Goal: Information Seeking & Learning: Learn about a topic

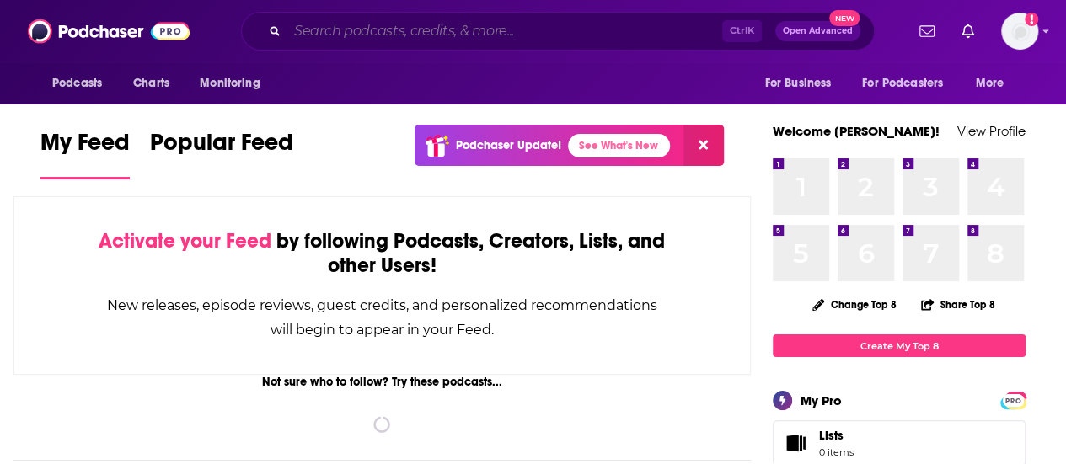
drag, startPoint x: 0, startPoint y: 0, endPoint x: 523, endPoint y: 27, distance: 523.2
click at [523, 27] on input "Search podcasts, credits, & more..." at bounding box center [504, 31] width 435 height 27
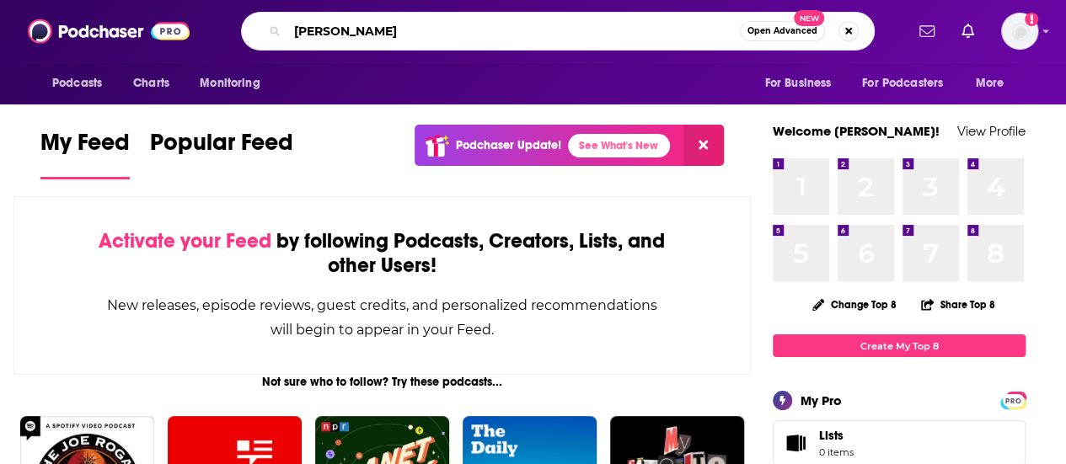
type input "chris matthews"
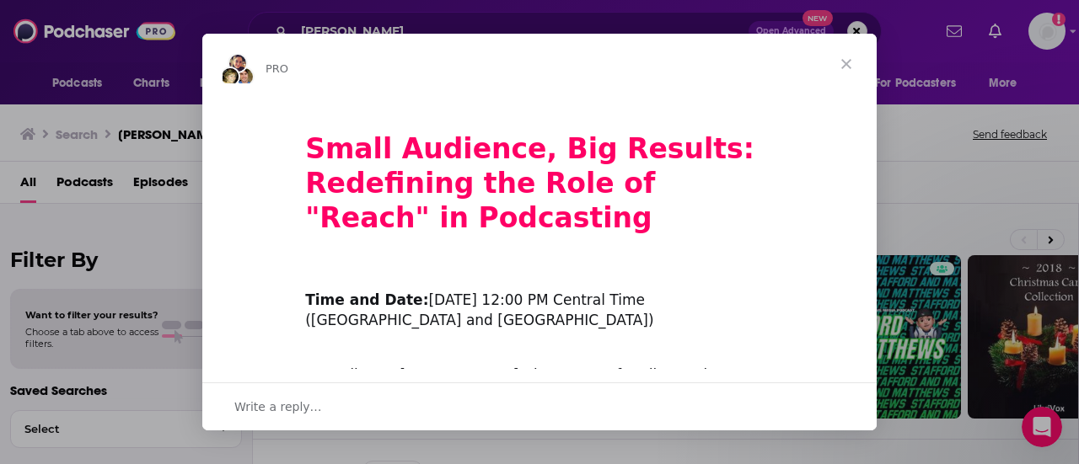
click at [851, 58] on span "Close" at bounding box center [846, 64] width 61 height 61
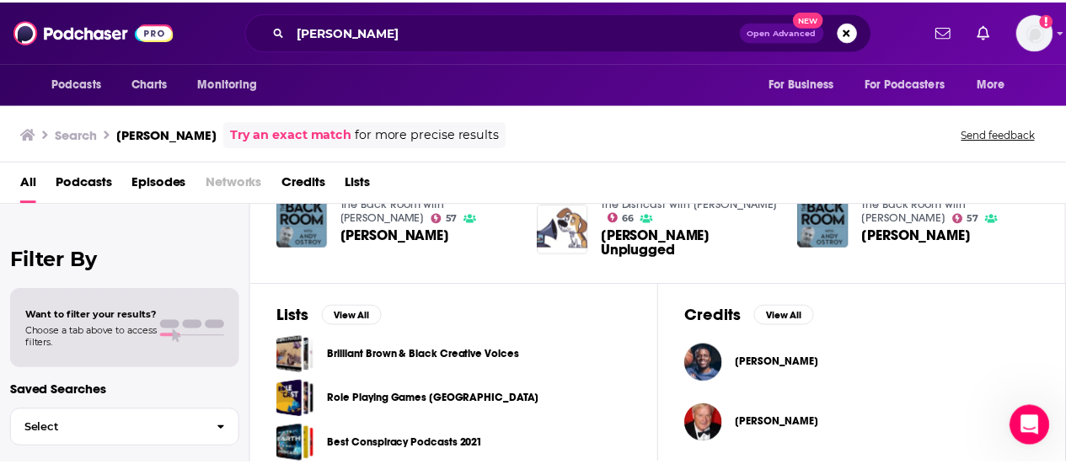
scroll to position [468, 0]
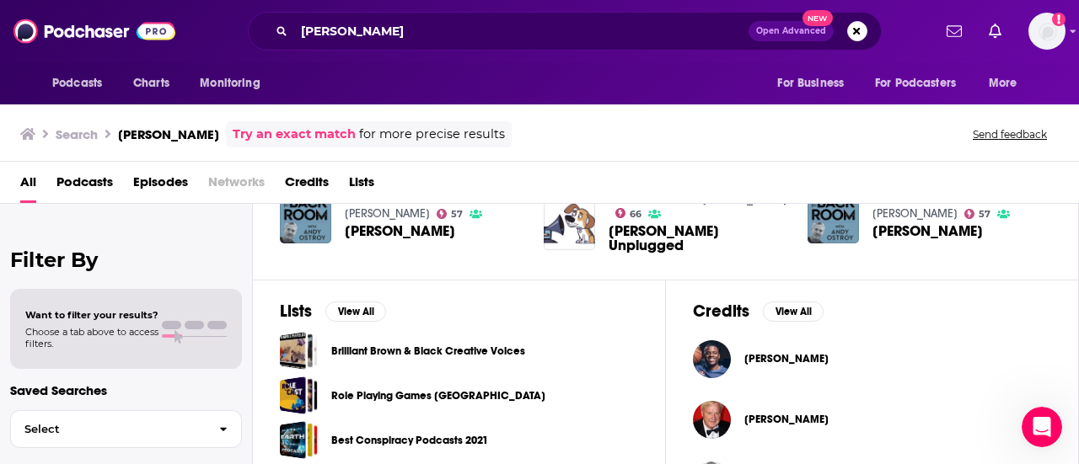
click at [828, 418] on span "Christopher Matthews" at bounding box center [786, 419] width 84 height 13
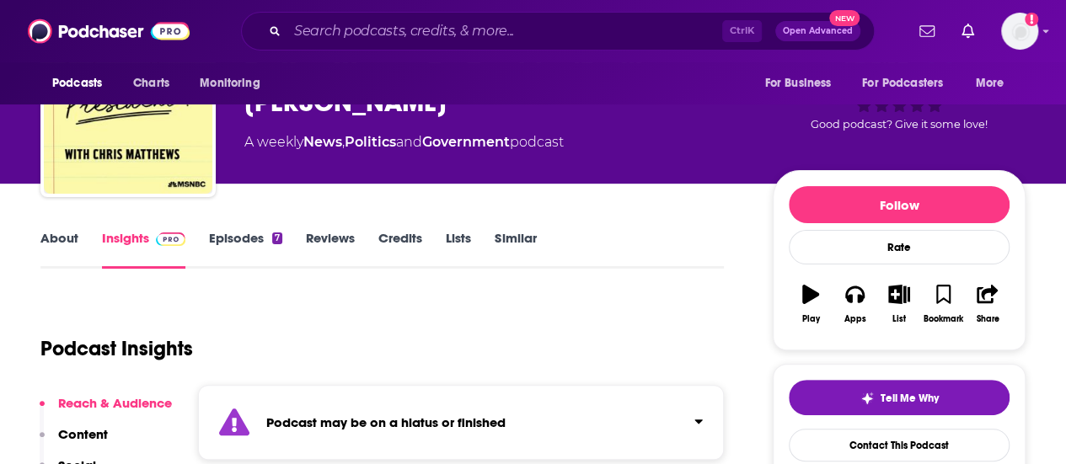
scroll to position [268, 0]
